Goal: Manage account settings

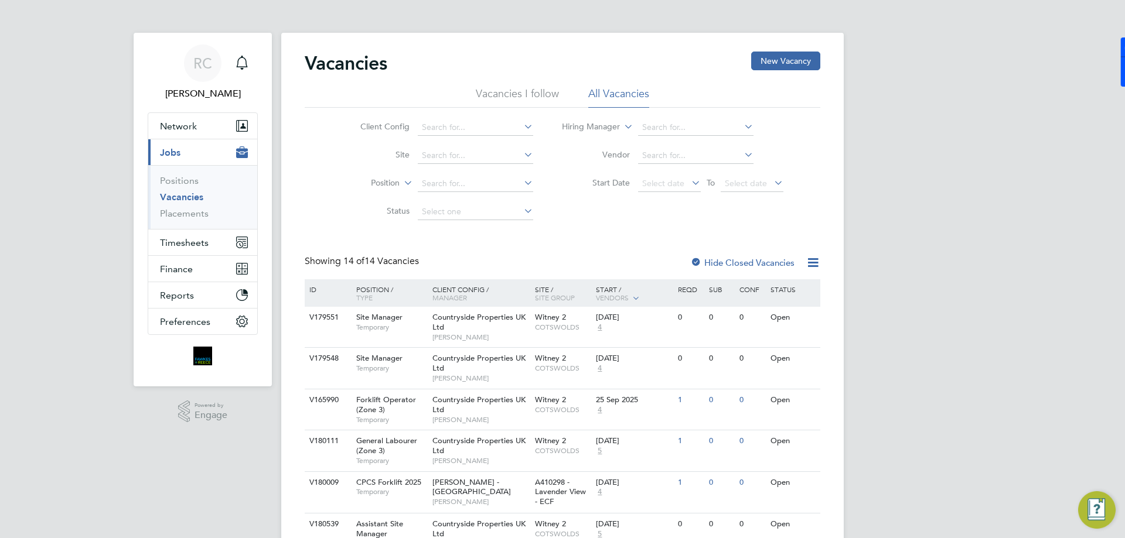
click at [353, 60] on h2 "Vacancies" at bounding box center [346, 63] width 83 height 23
click at [359, 60] on h2 "Vacancies" at bounding box center [346, 63] width 83 height 23
drag, startPoint x: 378, startPoint y: 58, endPoint x: 300, endPoint y: 63, distance: 78.0
click at [300, 63] on div "Vacancies New Vacancy Vacancies I follow All Vacancies Client Config Site Posit…" at bounding box center [562, 543] width 562 height 1021
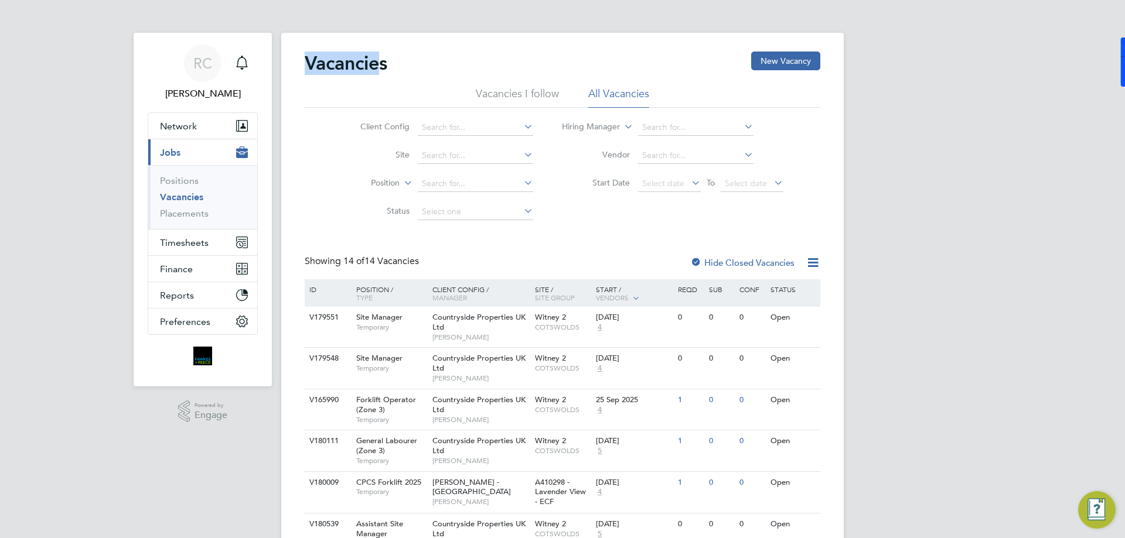
click at [312, 61] on h2 "Vacancies" at bounding box center [346, 63] width 83 height 23
drag, startPoint x: 312, startPoint y: 61, endPoint x: 335, endPoint y: 63, distance: 23.5
click at [335, 63] on h2 "Vacancies" at bounding box center [346, 63] width 83 height 23
drag, startPoint x: 316, startPoint y: 69, endPoint x: 361, endPoint y: 67, distance: 45.7
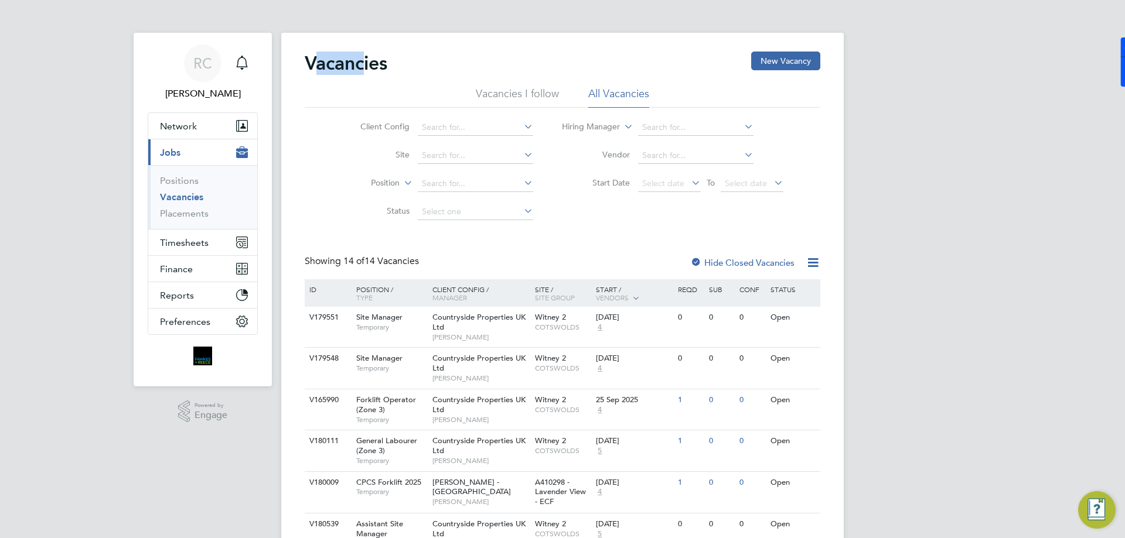
click at [361, 67] on h2 "Vacancies" at bounding box center [346, 63] width 83 height 23
click at [375, 62] on h2 "Vacancies" at bounding box center [346, 63] width 83 height 23
drag, startPoint x: 357, startPoint y: 60, endPoint x: 316, endPoint y: 61, distance: 41.6
click at [316, 61] on h2 "Vacancies" at bounding box center [346, 63] width 83 height 23
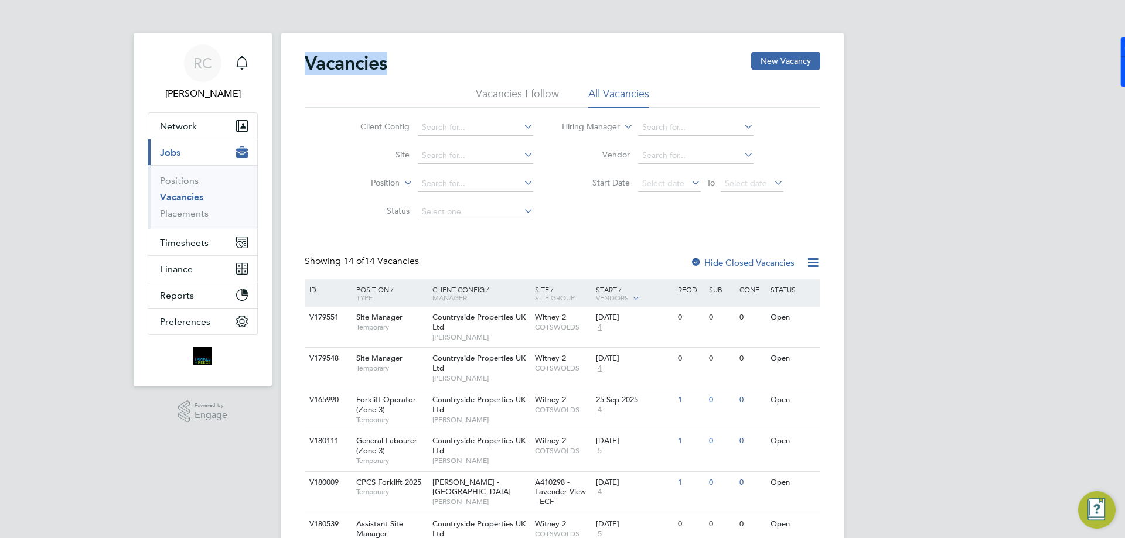
drag, startPoint x: 316, startPoint y: 61, endPoint x: 359, endPoint y: 61, distance: 43.3
click at [359, 61] on h2 "Vacancies" at bounding box center [346, 63] width 83 height 23
drag, startPoint x: 377, startPoint y: 59, endPoint x: 316, endPoint y: 59, distance: 60.9
click at [316, 59] on h2 "Vacancies" at bounding box center [346, 63] width 83 height 23
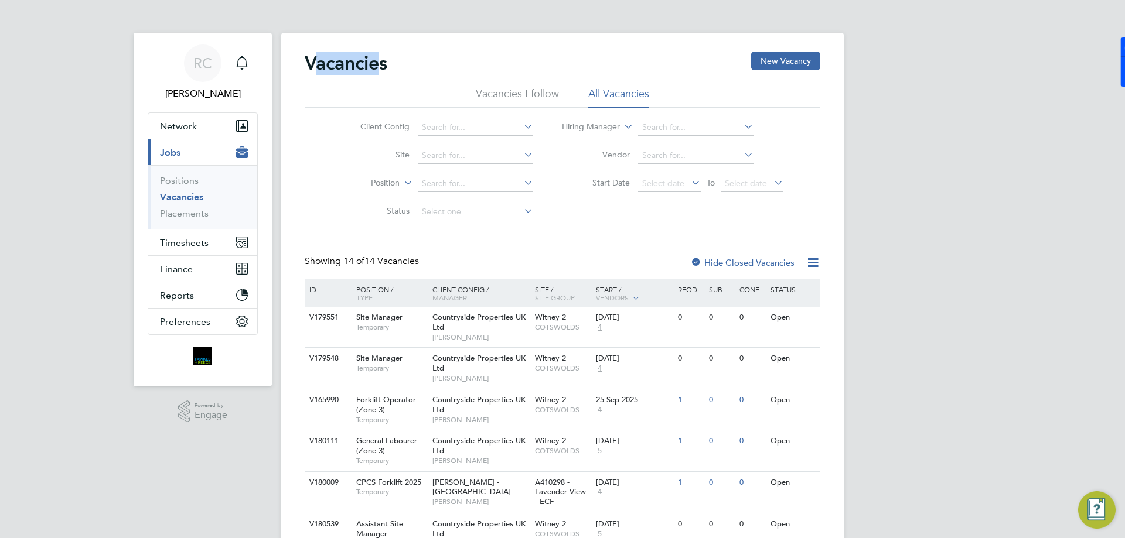
click at [319, 60] on h2 "Vacancies" at bounding box center [346, 63] width 83 height 23
drag, startPoint x: 319, startPoint y: 60, endPoint x: 363, endPoint y: 63, distance: 44.0
click at [363, 63] on h2 "Vacancies" at bounding box center [346, 63] width 83 height 23
click at [353, 59] on h2 "Vacancies" at bounding box center [346, 63] width 83 height 23
click at [194, 66] on span "RC" at bounding box center [202, 63] width 19 height 15
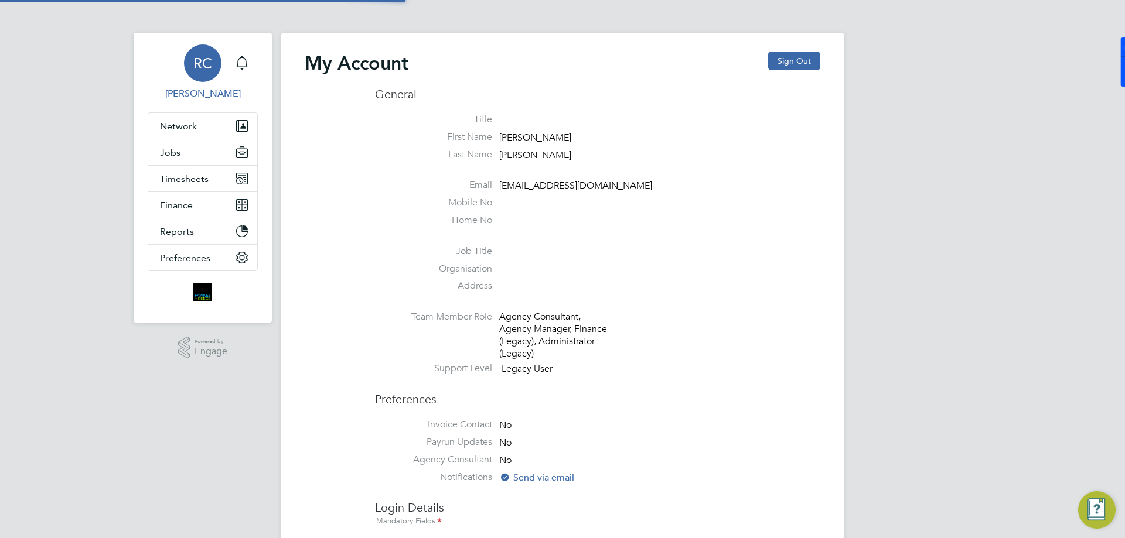
type input "rclarke@frlondon.co.uk"
